Goal: Task Accomplishment & Management: Manage account settings

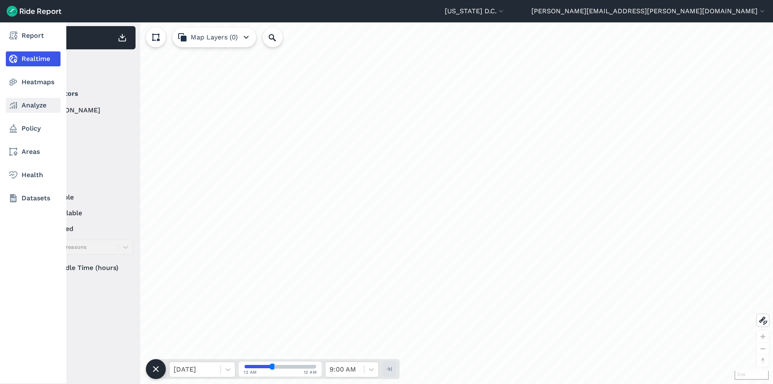
click at [17, 107] on icon at bounding box center [13, 105] width 10 height 10
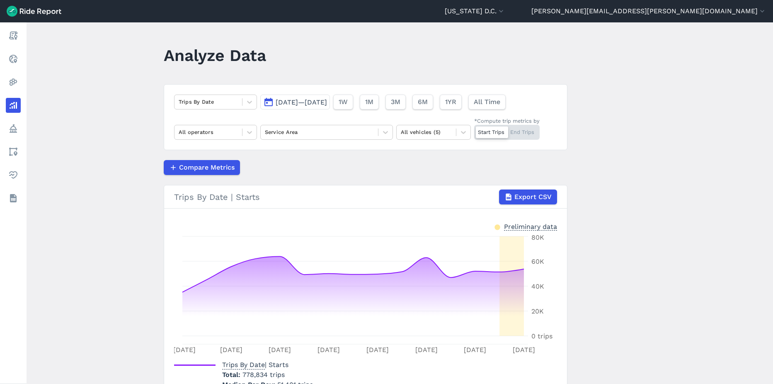
click at [330, 107] on button "Sep 16, 2025—Sep 30, 2025" at bounding box center [295, 102] width 70 height 15
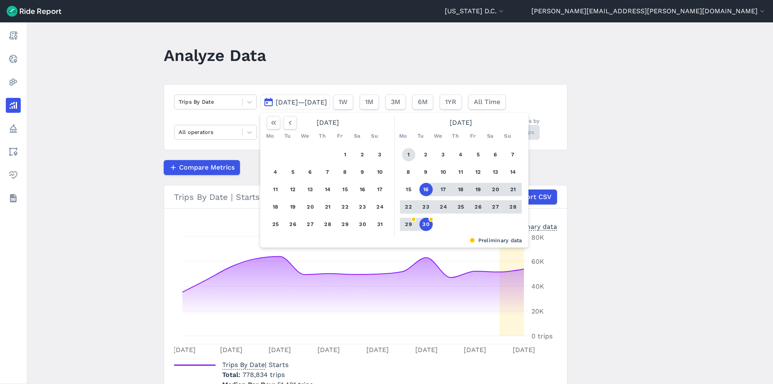
click at [408, 153] on button "1" at bounding box center [408, 154] width 13 height 13
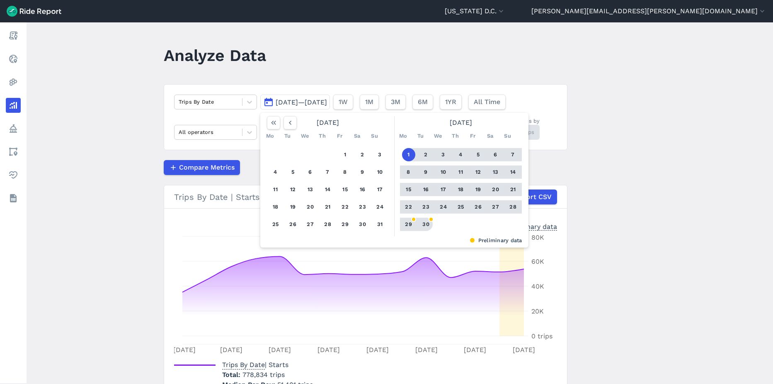
click at [426, 226] on button "30" at bounding box center [426, 224] width 13 height 13
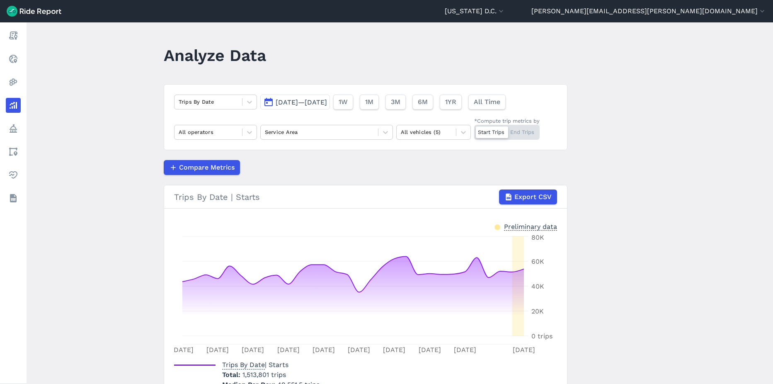
click at [314, 102] on span "Sep 1, 2025—Sep 30, 2025" at bounding box center [301, 102] width 51 height 8
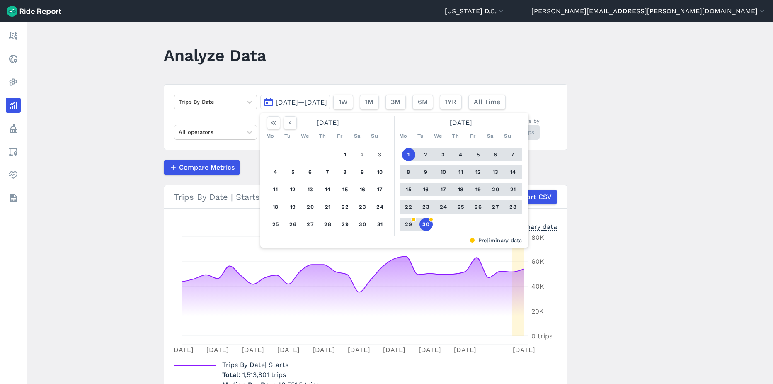
click at [426, 223] on button "30" at bounding box center [426, 224] width 13 height 13
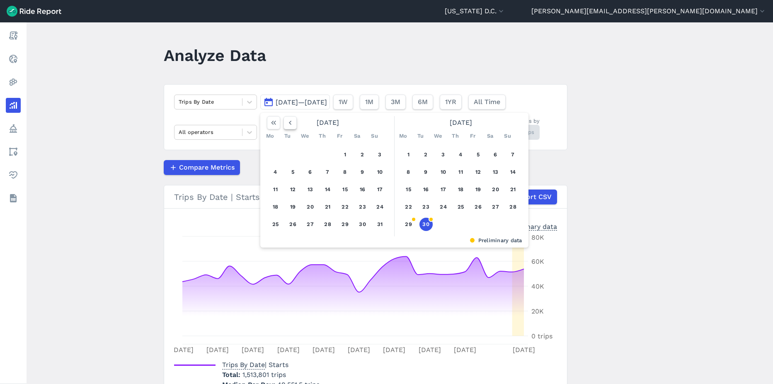
click at [287, 122] on icon "button" at bounding box center [290, 123] width 8 height 8
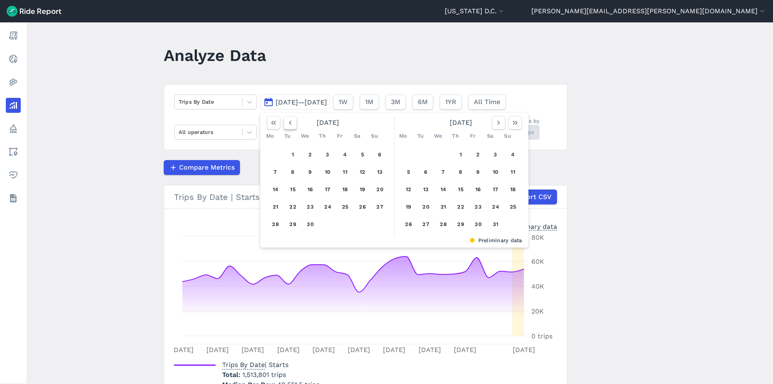
click at [287, 122] on icon "button" at bounding box center [290, 123] width 8 height 8
click at [496, 125] on icon "button" at bounding box center [499, 123] width 8 height 8
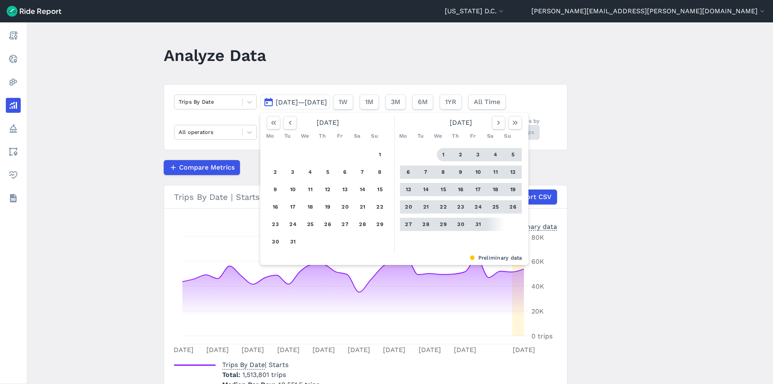
click at [440, 153] on button "1" at bounding box center [443, 154] width 13 height 13
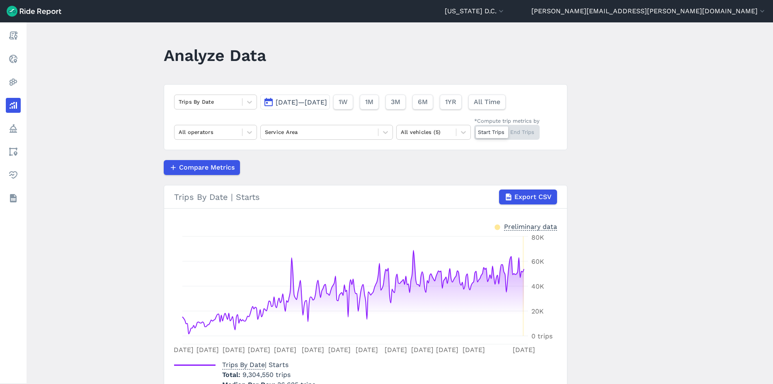
click at [63, 97] on main "Analyze Data Trips By Date Jan 1, 2025—Sep 30, 2025 1W 1M 3M 6M 1YR All Time Al…" at bounding box center [400, 203] width 747 height 362
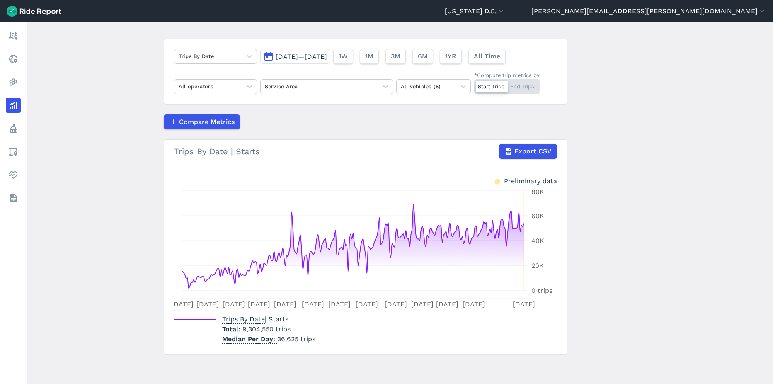
scroll to position [46, 0]
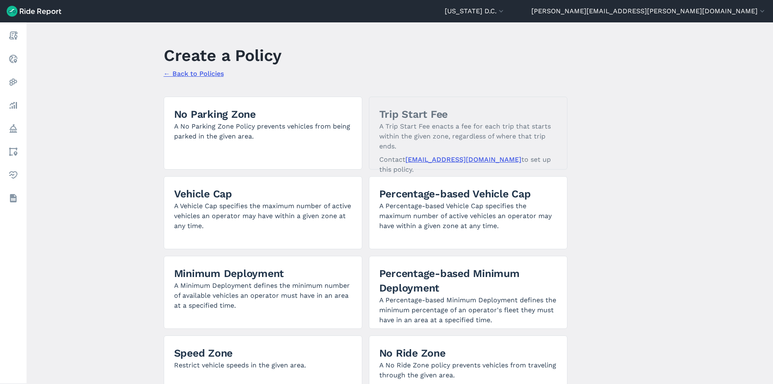
scroll to position [34, 0]
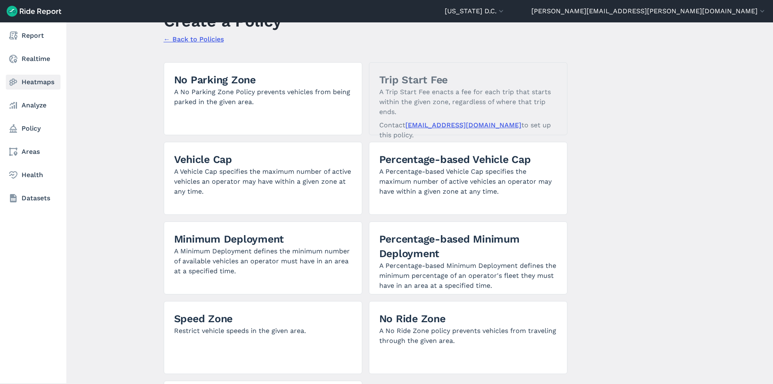
click at [30, 86] on link "Heatmaps" at bounding box center [33, 82] width 55 height 15
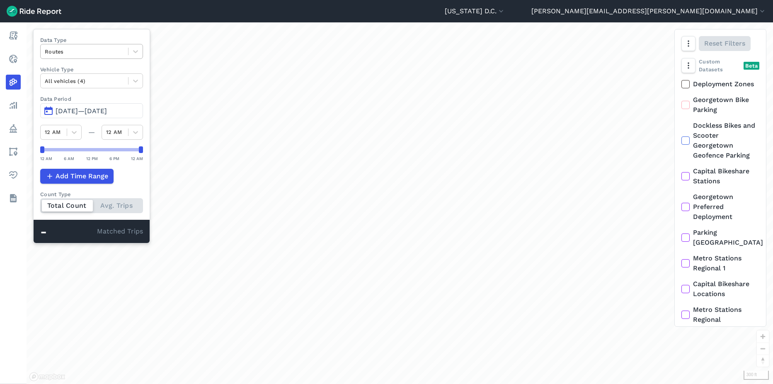
click at [88, 53] on div at bounding box center [84, 52] width 79 height 10
click at [85, 101] on div "Curb Events" at bounding box center [91, 100] width 103 height 15
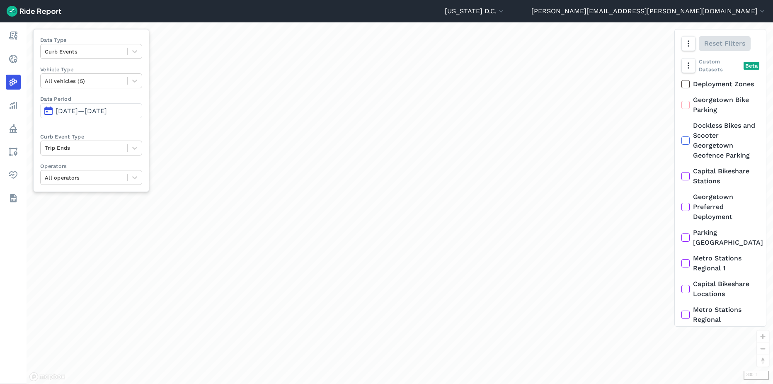
click at [89, 112] on span "Jul 1, 2025—Sep 29, 2025" at bounding box center [81, 111] width 51 height 8
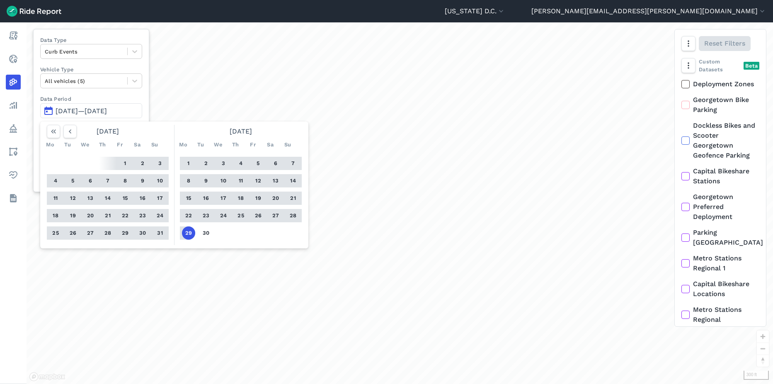
click at [186, 218] on button "22" at bounding box center [188, 215] width 13 height 13
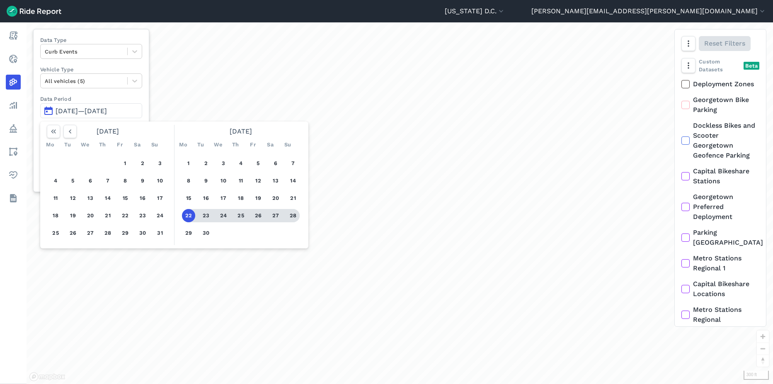
click at [294, 218] on button "28" at bounding box center [293, 215] width 13 height 13
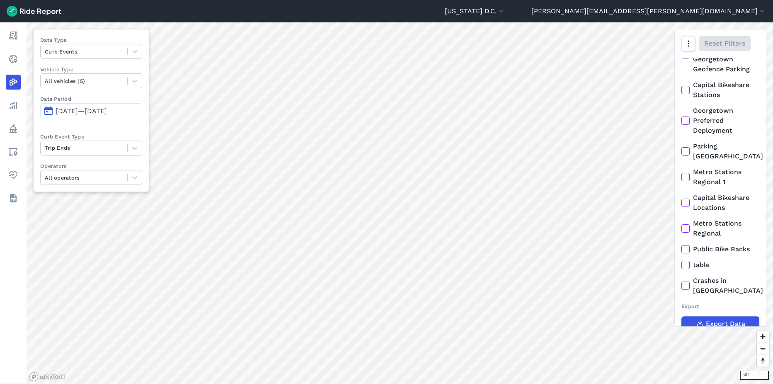
scroll to position [88, 0]
click at [683, 248] on use at bounding box center [685, 248] width 5 height 4
click at [682, 248] on input "Public Bike Racks" at bounding box center [682, 245] width 0 height 5
click at [684, 246] on icon at bounding box center [685, 247] width 7 height 8
click at [682, 246] on input "Public Bike Racks" at bounding box center [682, 245] width 0 height 5
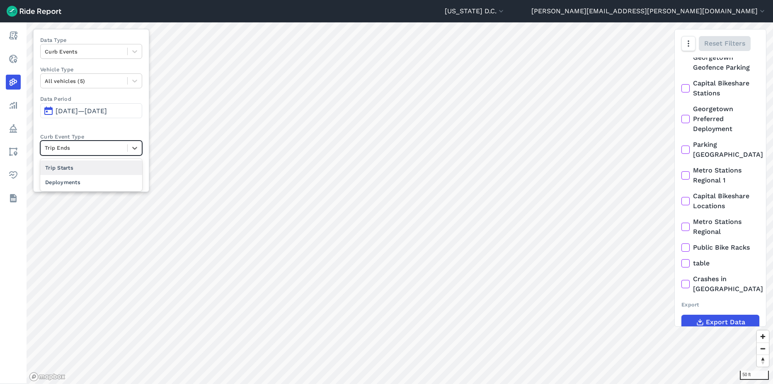
click at [102, 149] on div at bounding box center [84, 148] width 78 height 10
click at [81, 185] on div "Deployments" at bounding box center [91, 182] width 102 height 15
click at [92, 149] on div at bounding box center [84, 148] width 78 height 10
click at [75, 185] on div "Trip Ends" at bounding box center [91, 182] width 102 height 15
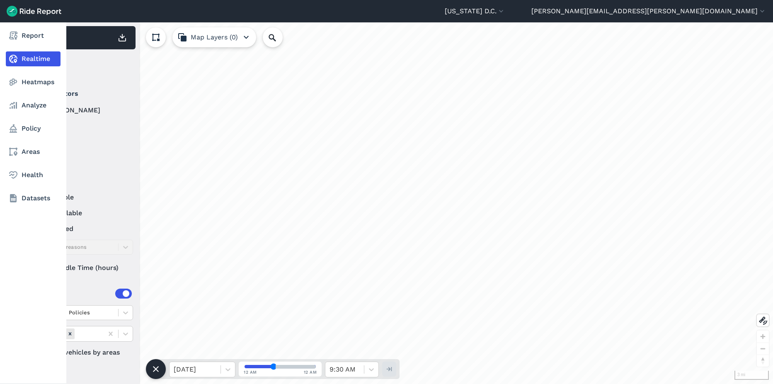
click at [9, 82] on icon at bounding box center [13, 82] width 10 height 10
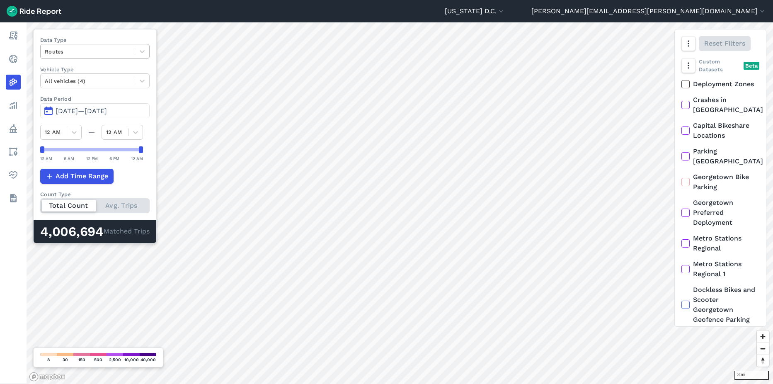
click at [112, 53] on div at bounding box center [88, 52] width 86 height 10
click at [90, 96] on div "Curb Events" at bounding box center [94, 100] width 109 height 15
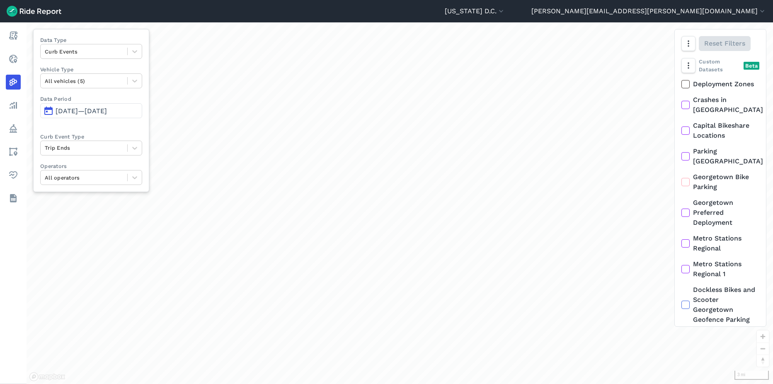
click at [94, 112] on span "[DATE]—[DATE]" at bounding box center [81, 111] width 51 height 8
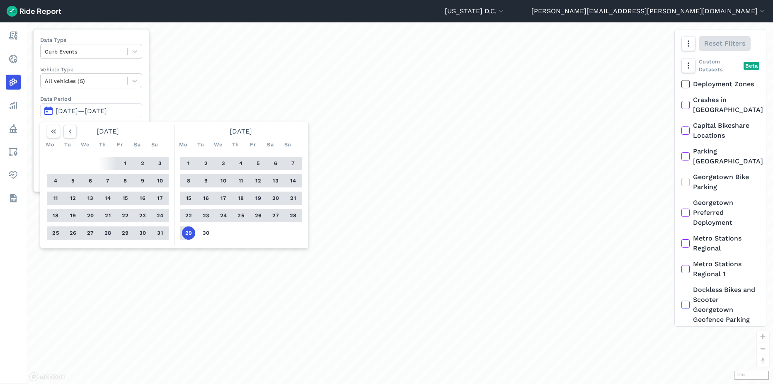
click at [188, 216] on button "22" at bounding box center [188, 215] width 13 height 13
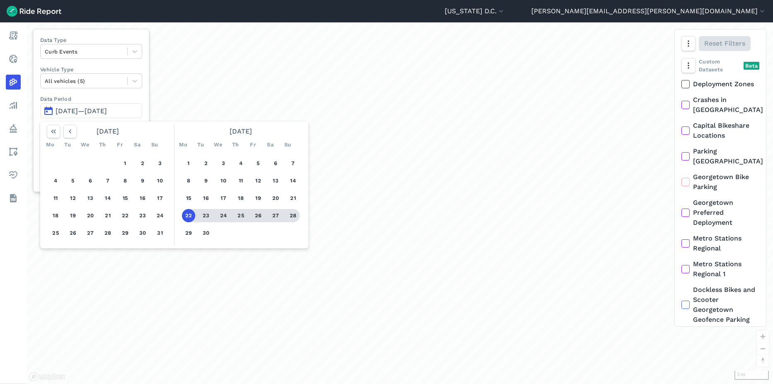
click at [289, 215] on button "28" at bounding box center [293, 215] width 13 height 13
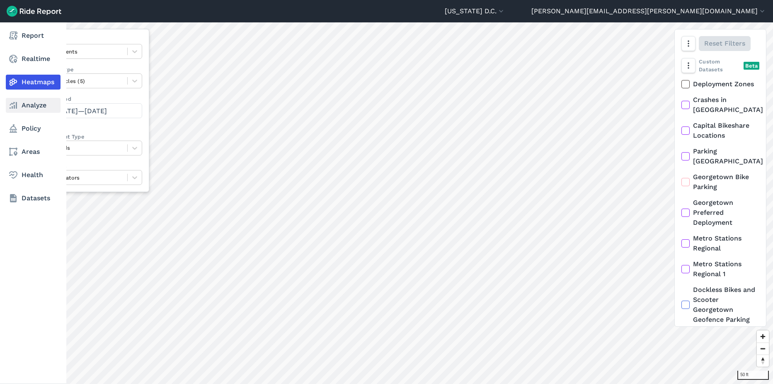
click at [19, 104] on link "Analyze" at bounding box center [33, 105] width 55 height 15
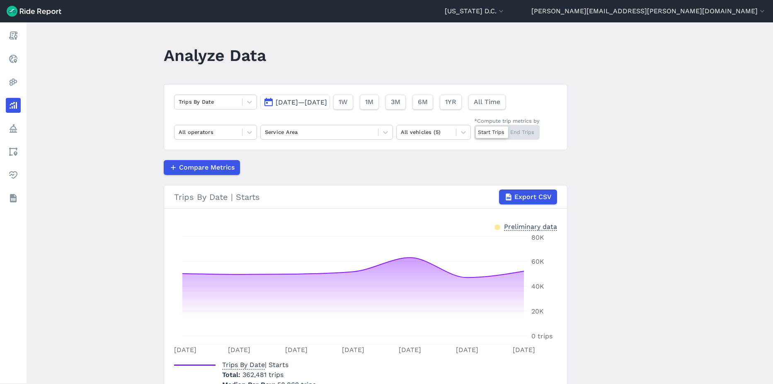
click at [300, 105] on span "Sep 22, 2025—Sep 28, 2025" at bounding box center [301, 102] width 51 height 8
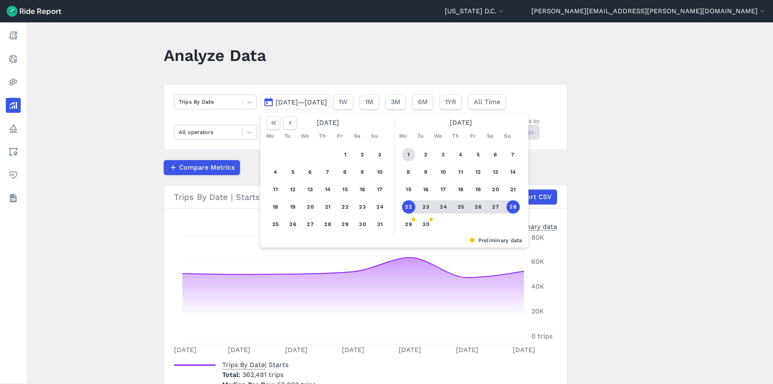
click at [406, 152] on button "1" at bounding box center [408, 154] width 13 height 13
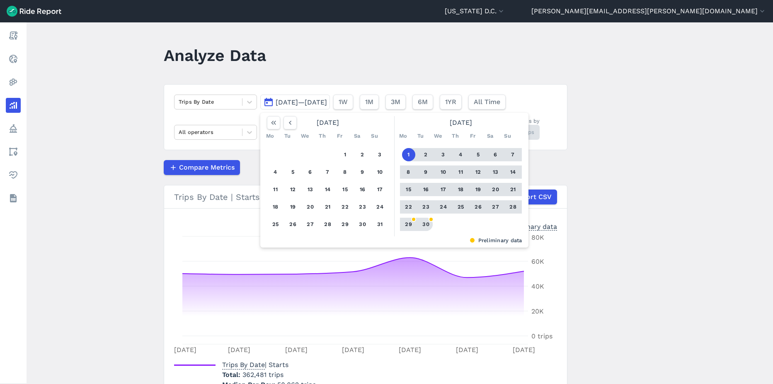
click at [424, 224] on button "30" at bounding box center [426, 224] width 13 height 13
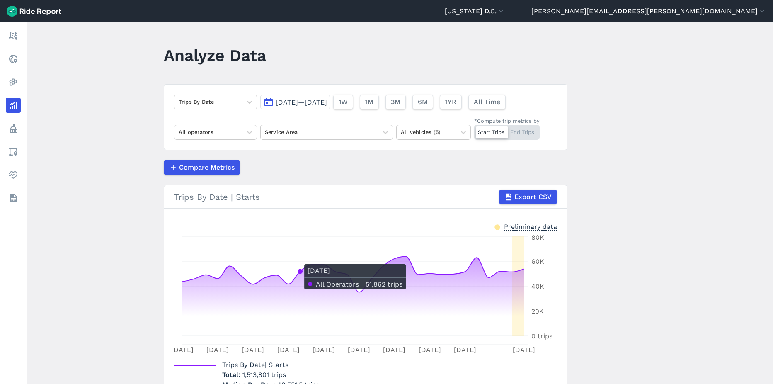
scroll to position [46, 0]
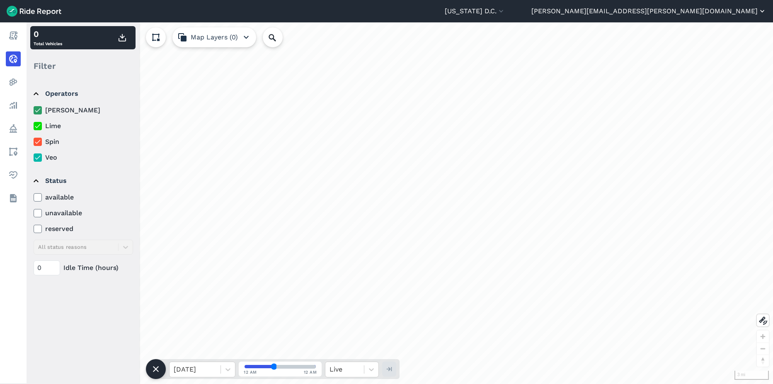
click at [711, 10] on button "[PERSON_NAME][EMAIL_ADDRESS][PERSON_NAME][DOMAIN_NAME]" at bounding box center [649, 11] width 235 height 10
click at [694, 31] on link "Settings" at bounding box center [717, 30] width 90 height 13
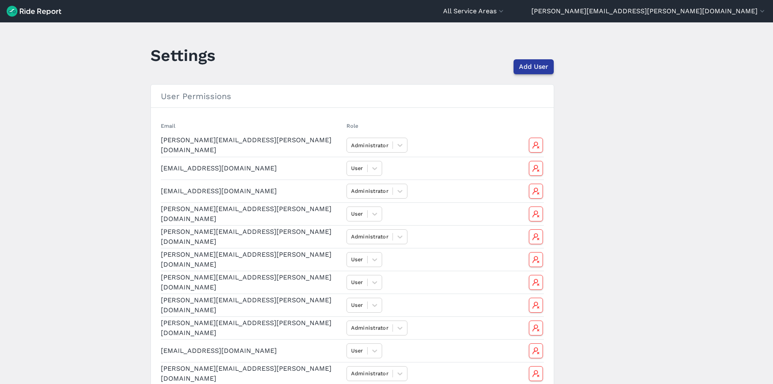
click at [526, 67] on span "Add User" at bounding box center [533, 67] width 29 height 10
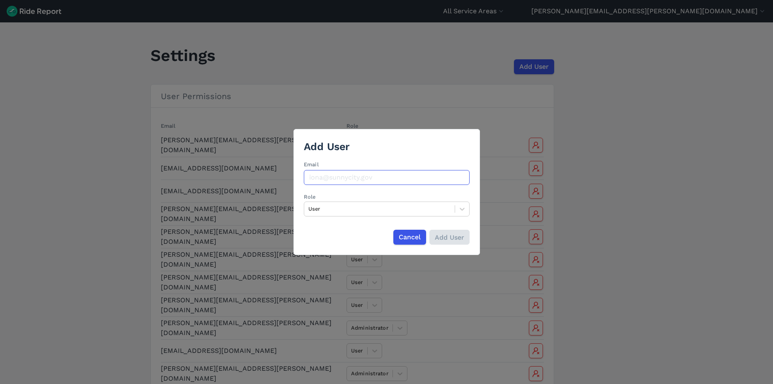
click at [352, 180] on input "Email" at bounding box center [387, 177] width 166 height 15
type input "[PERSON_NAME][EMAIL_ADDRESS][PERSON_NAME][DOMAIN_NAME]"
click at [319, 212] on div at bounding box center [380, 209] width 142 height 10
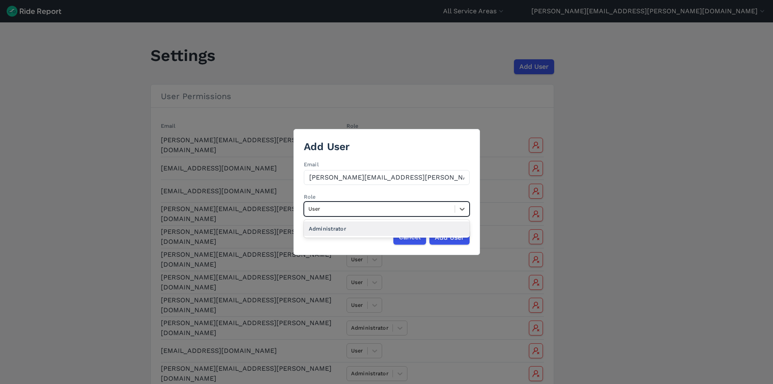
click at [321, 231] on div "Administrator" at bounding box center [387, 228] width 166 height 15
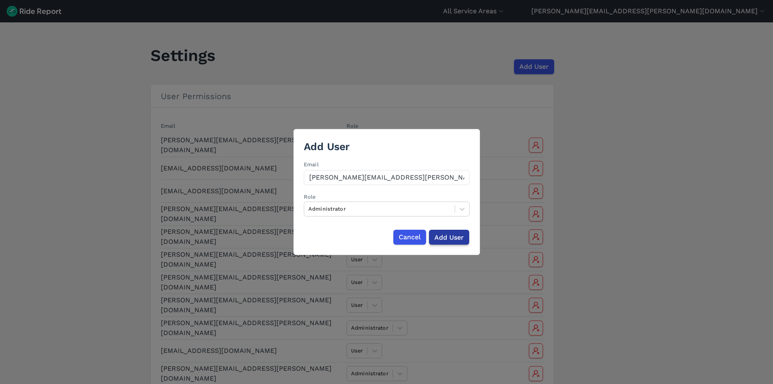
click at [452, 241] on input "Add User" at bounding box center [449, 237] width 40 height 15
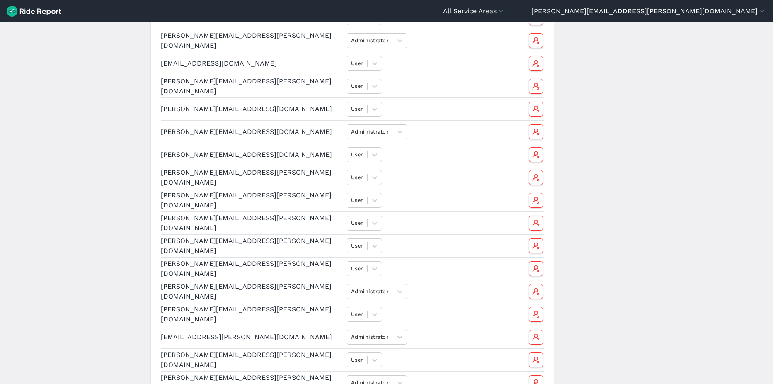
scroll to position [415, 0]
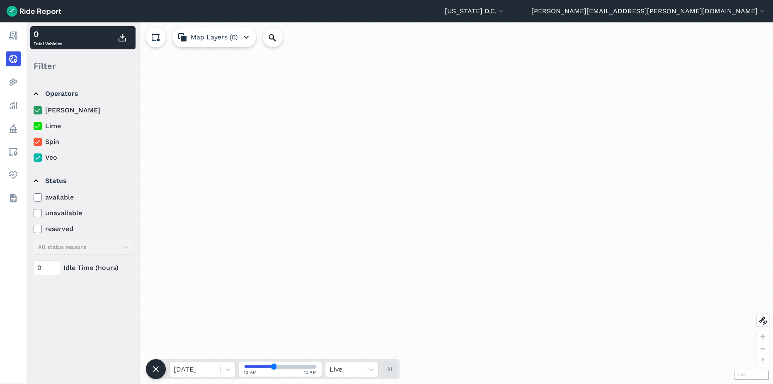
click at [675, 8] on div "[US_STATE] D.C. Capital Bikeshare [US_STATE] D.C. [PERSON_NAME][EMAIL_ADDRESS][…" at bounding box center [606, 11] width 322 height 10
click at [506, 10] on icon "button" at bounding box center [501, 11] width 8 height 8
click at [710, 7] on div at bounding box center [386, 192] width 773 height 384
click at [711, 11] on button "[PERSON_NAME][EMAIL_ADDRESS][PERSON_NAME][DOMAIN_NAME]" at bounding box center [649, 11] width 235 height 10
click at [717, 32] on link "Settings" at bounding box center [717, 30] width 90 height 13
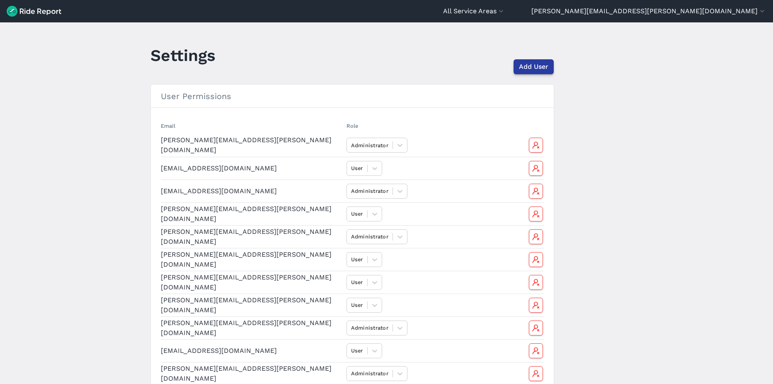
click at [548, 65] on button "Add User" at bounding box center [534, 66] width 40 height 15
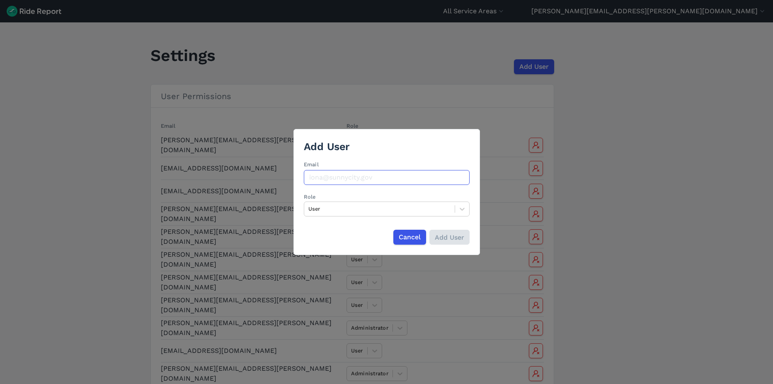
click at [362, 175] on input "Email" at bounding box center [387, 177] width 166 height 15
type input "[PERSON_NAME][EMAIL_ADDRESS][PERSON_NAME][DOMAIN_NAME]"
click at [356, 212] on div at bounding box center [380, 209] width 142 height 10
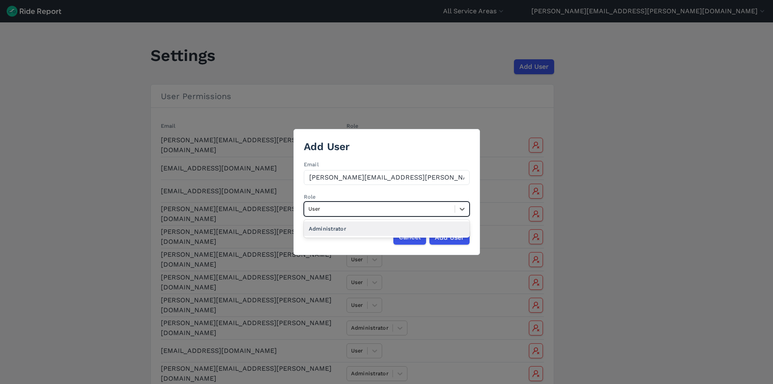
click at [356, 212] on div at bounding box center [380, 209] width 142 height 10
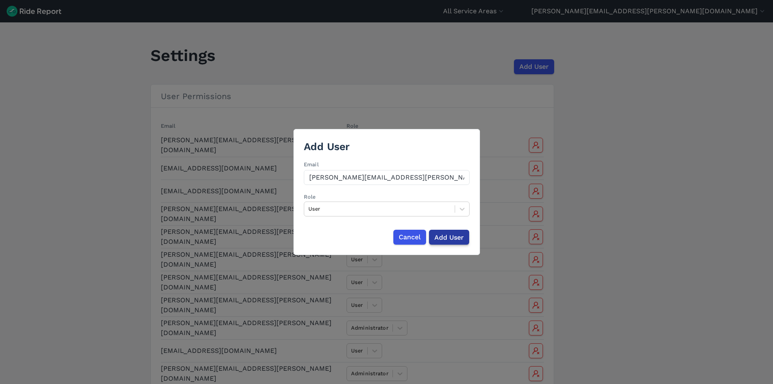
click at [444, 234] on input "Add User" at bounding box center [449, 237] width 40 height 15
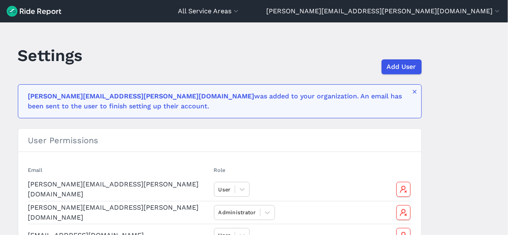
click at [244, 107] on div "[PERSON_NAME][EMAIL_ADDRESS][PERSON_NAME][DOMAIN_NAME] was added to your organi…" at bounding box center [217, 101] width 378 height 20
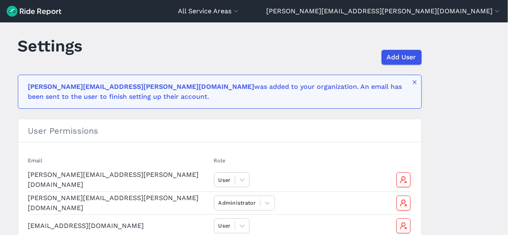
scroll to position [10, 0]
click at [32, 13] on img at bounding box center [34, 11] width 55 height 11
